Goal: Information Seeking & Learning: Learn about a topic

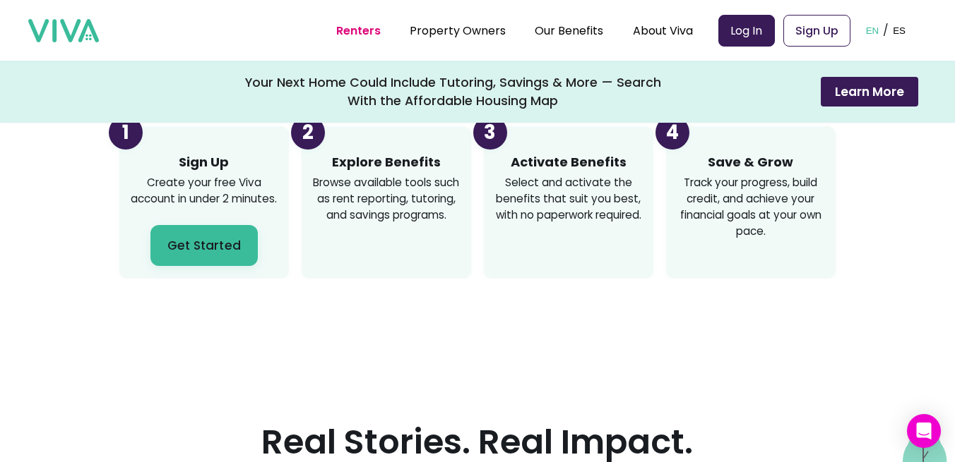
scroll to position [1653, 0]
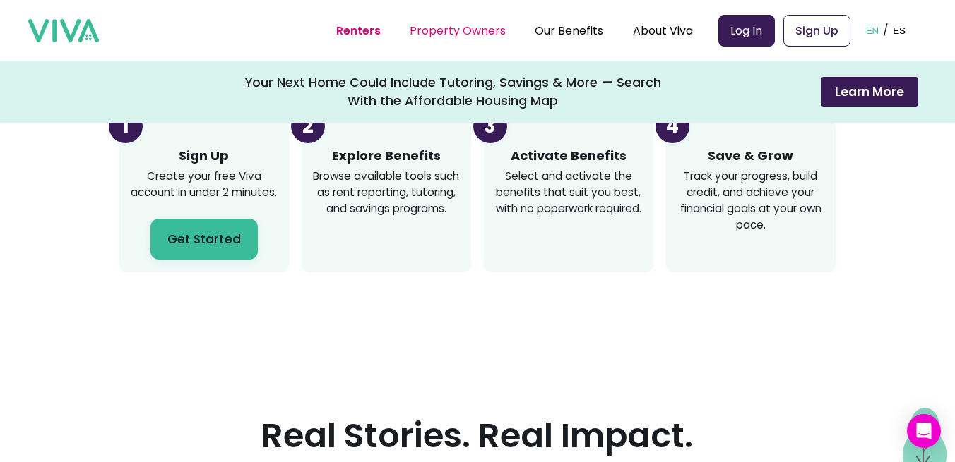
click at [450, 32] on link "Property Owners" at bounding box center [458, 31] width 96 height 16
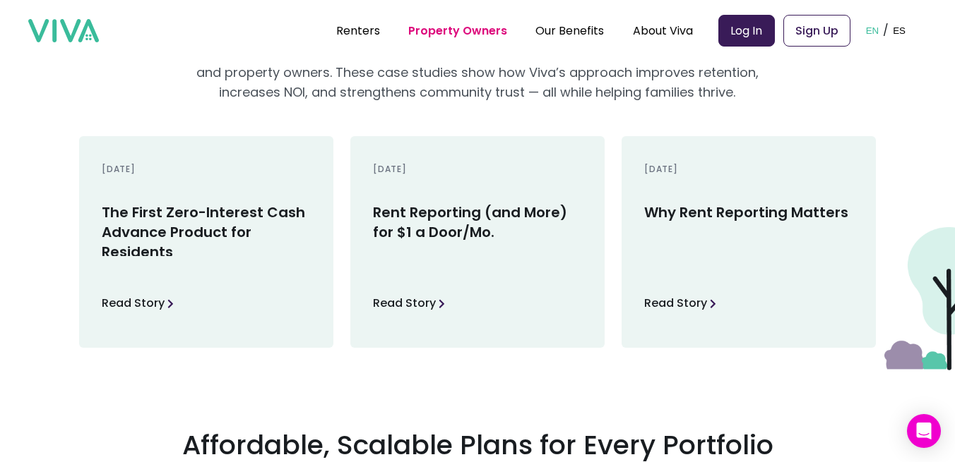
scroll to position [2659, 0]
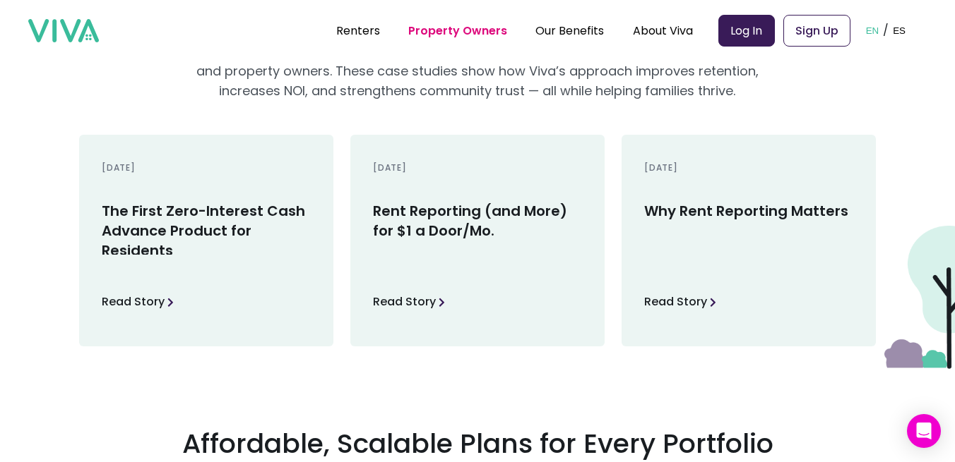
click at [428, 222] on h3 "Rent Reporting (and More) for $1 a Door/Mo." at bounding box center [477, 228] width 209 height 54
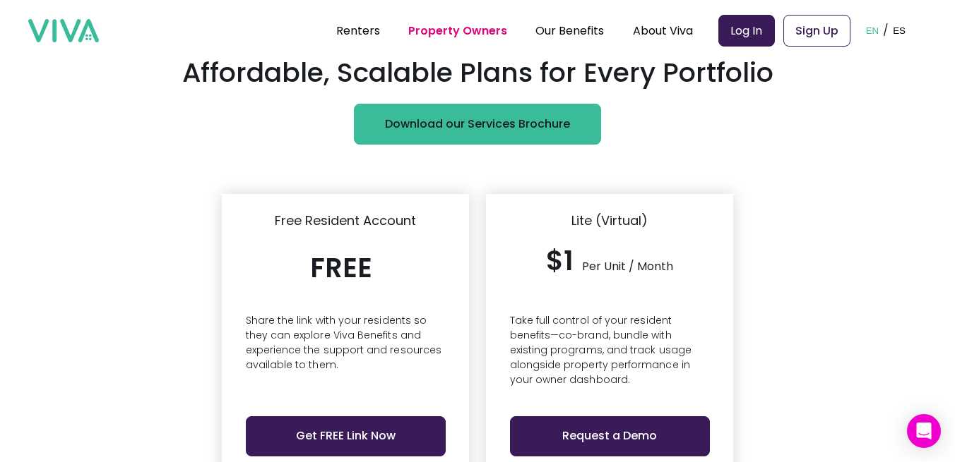
scroll to position [2770, 0]
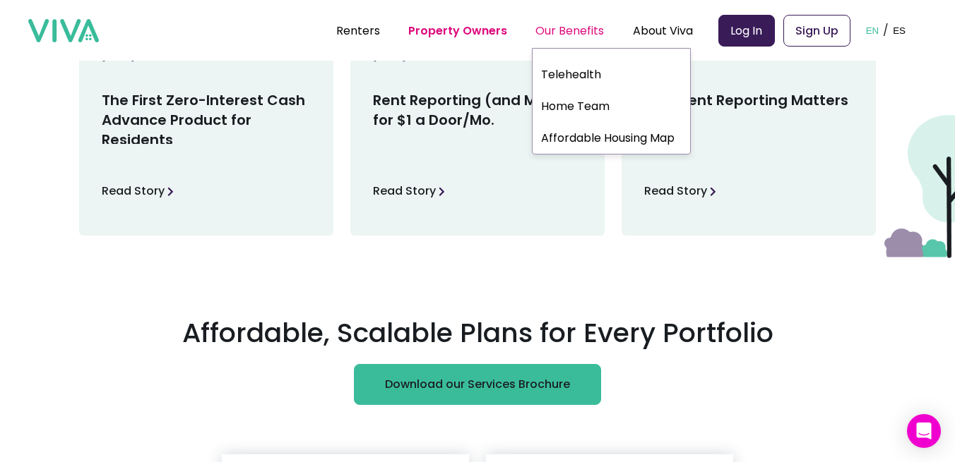
click at [567, 23] on div "Our Benefits" at bounding box center [569, 30] width 68 height 35
click at [582, 131] on link "Affordable Housing Map" at bounding box center [610, 138] width 157 height 26
